Goal: Communication & Community: Answer question/provide support

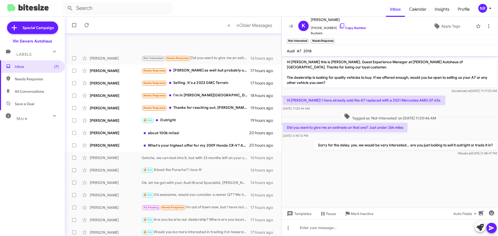
scroll to position [65, 0]
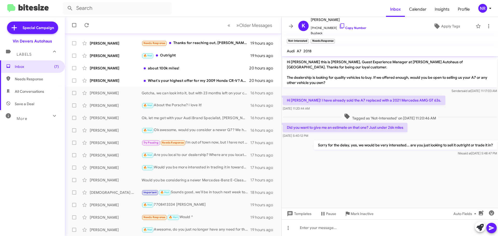
click at [182, 23] on mat-toolbar-row "« Previous » Next Older Messages" at bounding box center [173, 25] width 216 height 17
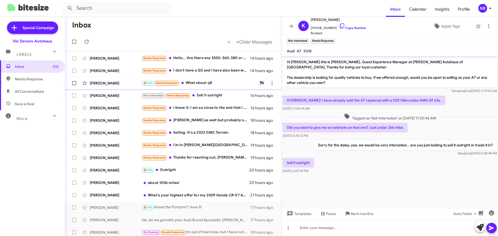
click at [221, 82] on div "🔥 Hot Needs Response What about q8" at bounding box center [199, 83] width 115 height 6
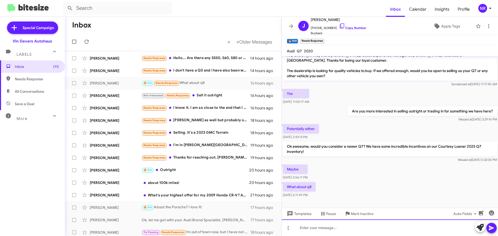
click at [330, 223] on div at bounding box center [389, 228] width 216 height 17
click at [373, 227] on div "Good morning, yes we have a 2025 Q8" at bounding box center [389, 228] width 216 height 17
click at [351, 229] on div "Good morning, yes we have a 2025 Q8" at bounding box center [389, 228] width 216 height 17
click at [419, 226] on div "Good morning, yes we have a Courtesy Loaner 2025 Q8" at bounding box center [389, 228] width 216 height 17
drag, startPoint x: 418, startPoint y: 227, endPoint x: 401, endPoint y: 228, distance: 16.3
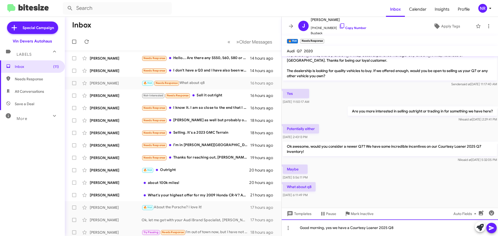
click at [401, 228] on div "Good morning, yes we have a Courtesy Loaner 2025 Q8" at bounding box center [389, 228] width 216 height 17
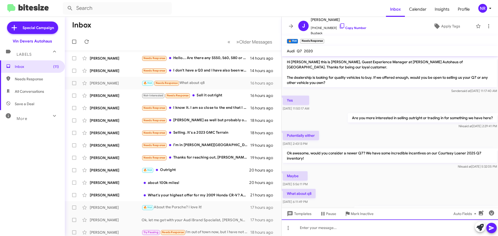
scroll to position [50, 0]
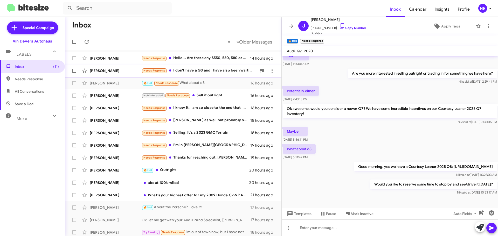
click at [190, 71] on div "Needs Response I don't have a Q3 and I have also been waiting for Lucas to find…" at bounding box center [199, 71] width 115 height 6
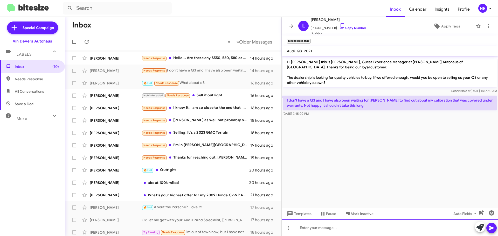
click at [326, 229] on div at bounding box center [389, 228] width 216 height 17
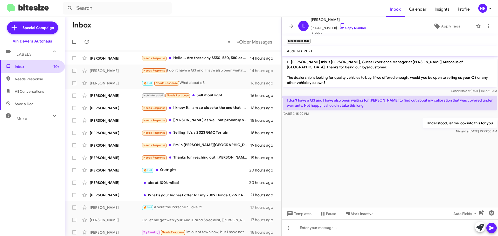
click at [27, 69] on span "Inbox (10)" at bounding box center [37, 66] width 44 height 5
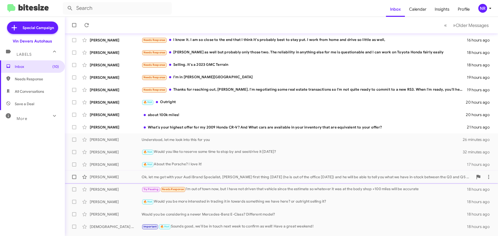
scroll to position [65, 0]
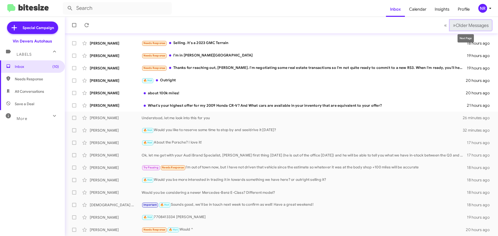
click at [453, 24] on span "»" at bounding box center [454, 25] width 3 height 6
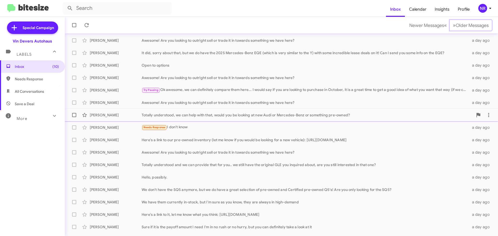
scroll to position [65, 0]
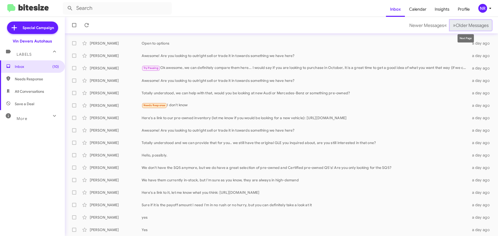
click at [453, 27] on span "»" at bounding box center [454, 25] width 3 height 6
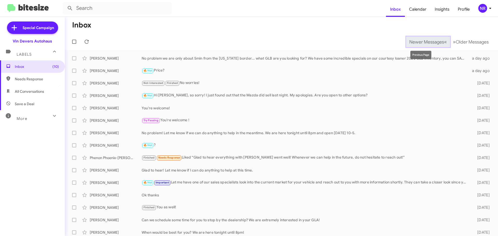
click at [444, 41] on span "«" at bounding box center [445, 42] width 3 height 6
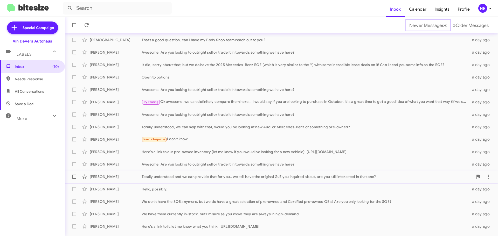
scroll to position [65, 0]
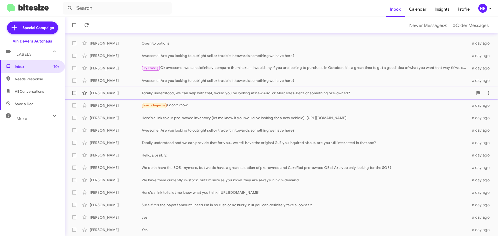
click at [229, 92] on div "Totally understood, we can help with that, would you be looking at new Audi or …" at bounding box center [307, 92] width 331 height 5
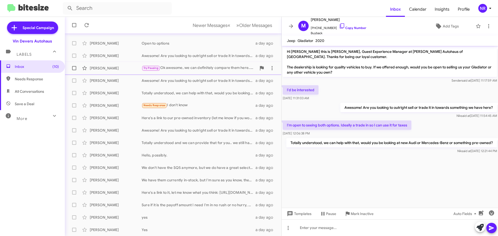
click at [217, 70] on div "Try Pausing Ok awesome, we can definitely compare them here... I would say if y…" at bounding box center [199, 68] width 115 height 6
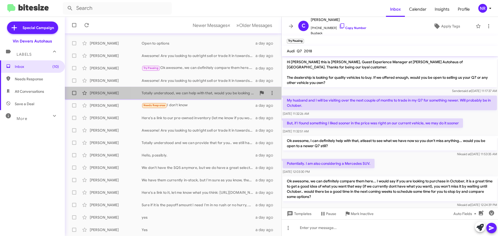
click at [204, 92] on div "Totally understood, we can help with that, would you be looking at new Audi or …" at bounding box center [199, 92] width 115 height 5
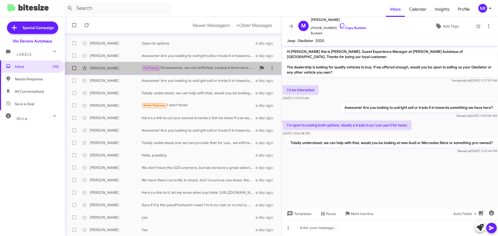
click at [209, 71] on div "Try Pausing Ok awesome, we can definitely compare them here... I would say if y…" at bounding box center [199, 68] width 115 height 6
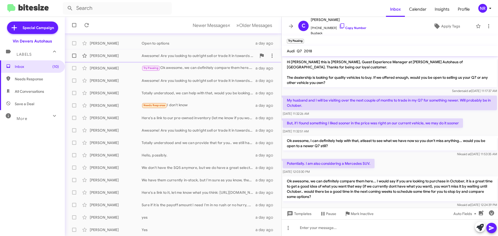
click at [193, 57] on div "Awesome! Are you looking to outright sell or trade it in towards something we h…" at bounding box center [199, 55] width 115 height 5
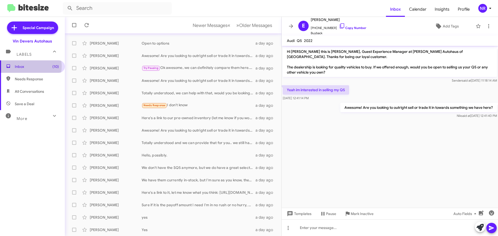
click at [29, 66] on span "Inbox (10)" at bounding box center [37, 66] width 44 height 5
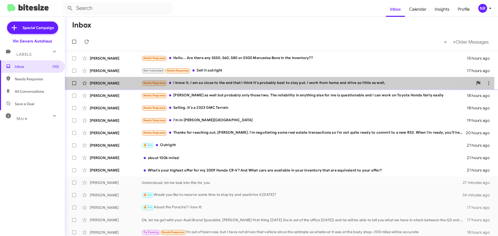
click at [212, 80] on div "Needs Response I know it. I am so close to the end that I think it's probably b…" at bounding box center [307, 83] width 331 height 6
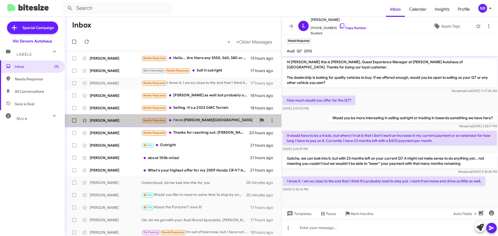
click at [223, 120] on div "Needs Response I’m in Allen Park, 48101" at bounding box center [199, 120] width 115 height 6
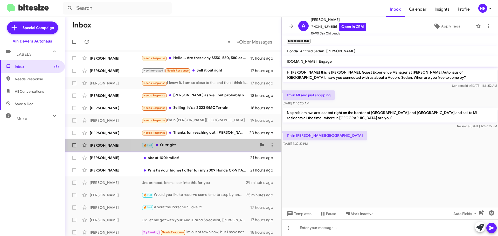
click at [206, 143] on div "🔥 Hot Outright" at bounding box center [199, 145] width 115 height 6
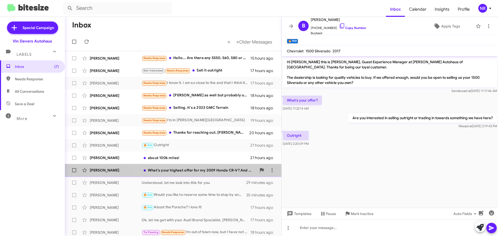
click at [199, 171] on div "What's your highest offer for my 2009 Honda CR-V? And What cars are available i…" at bounding box center [199, 170] width 115 height 5
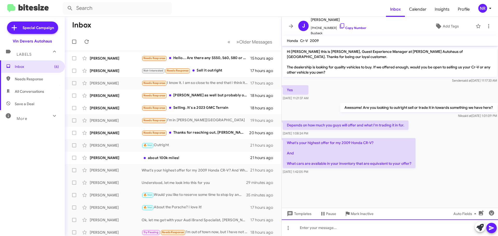
click at [341, 226] on div at bounding box center [389, 228] width 216 height 17
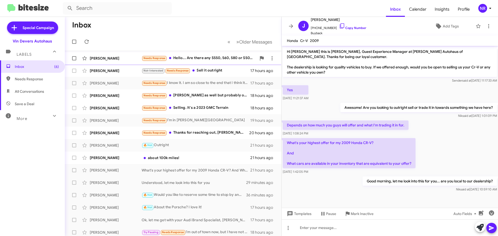
click at [215, 61] on div "Needs Response Hello... Are there any S550, 560, 580 or S500 Mercedes Benz in t…" at bounding box center [199, 58] width 115 height 6
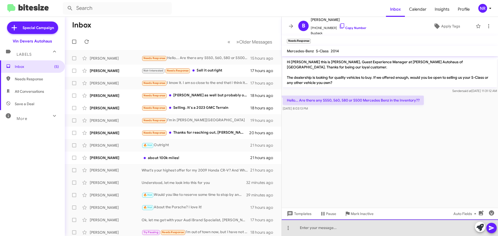
click at [375, 224] on div at bounding box center [389, 228] width 216 height 17
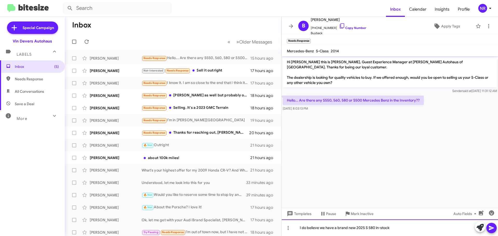
click at [408, 231] on div "I do believe we have a brand new 2025 S 580 in-stock" at bounding box center [389, 228] width 216 height 17
